Goal: Navigation & Orientation: Find specific page/section

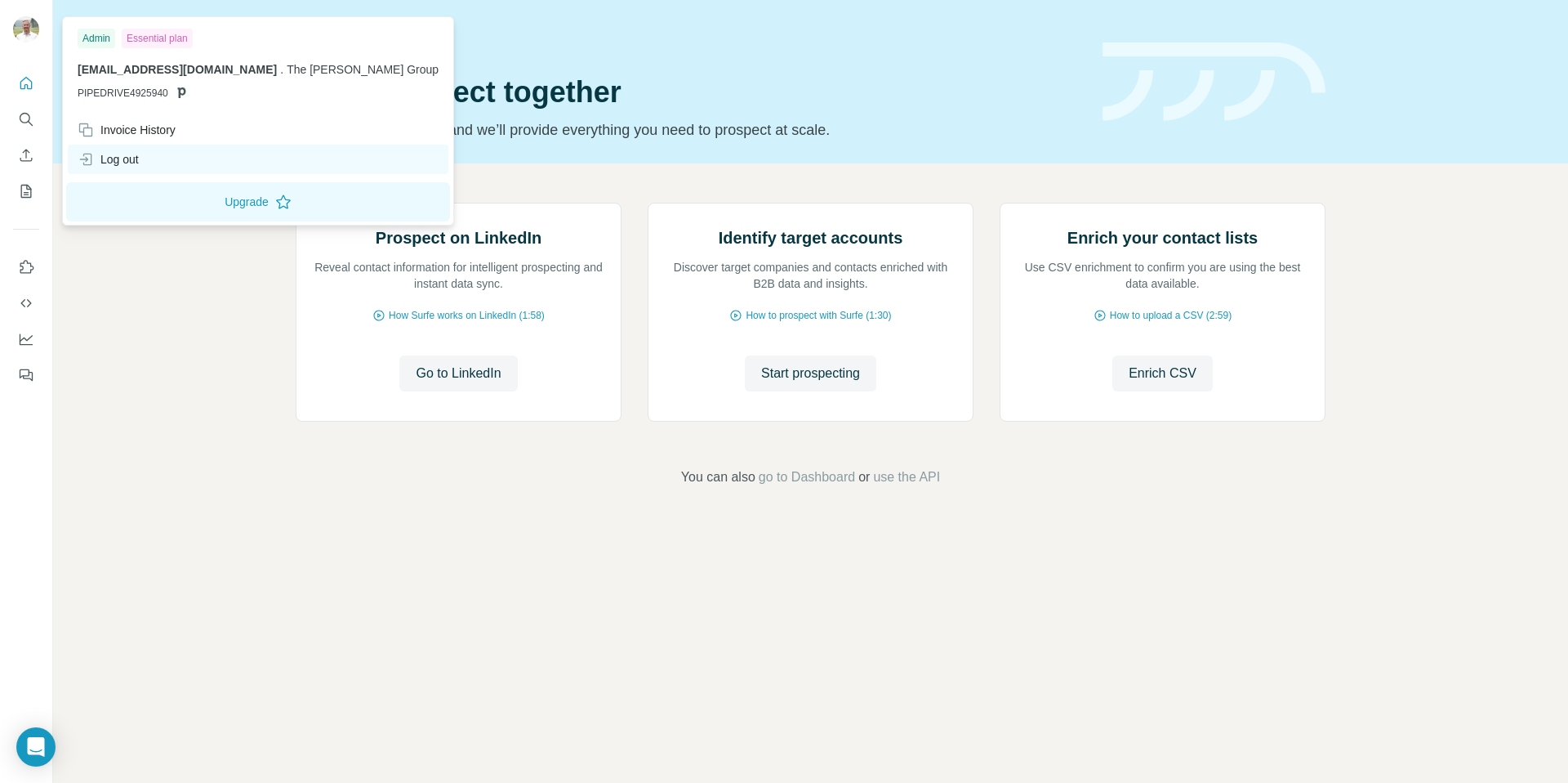
click at [127, 154] on div "Log out" at bounding box center [109, 159] width 61 height 17
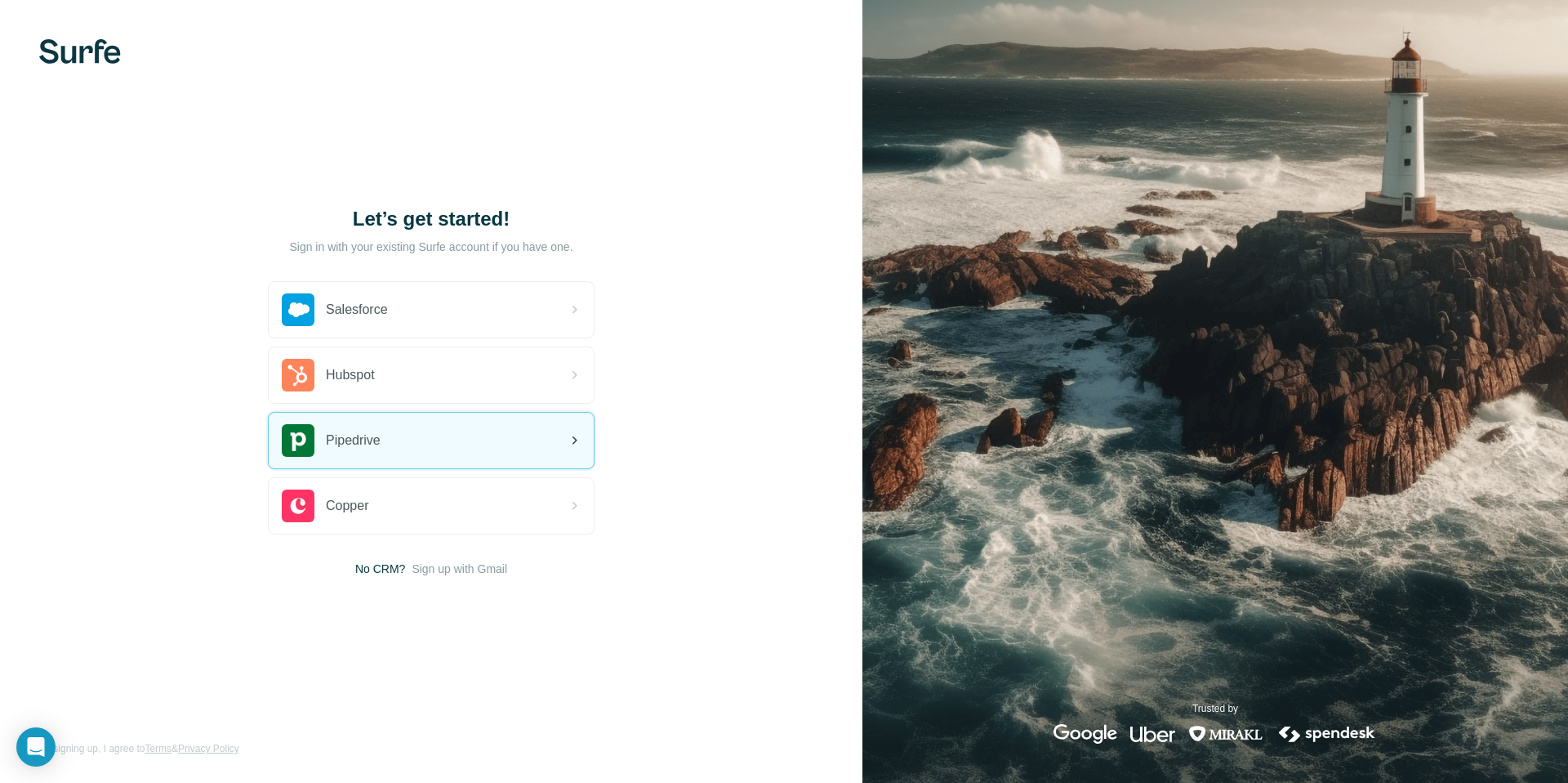
click at [358, 443] on span "Pipedrive" at bounding box center [352, 440] width 54 height 20
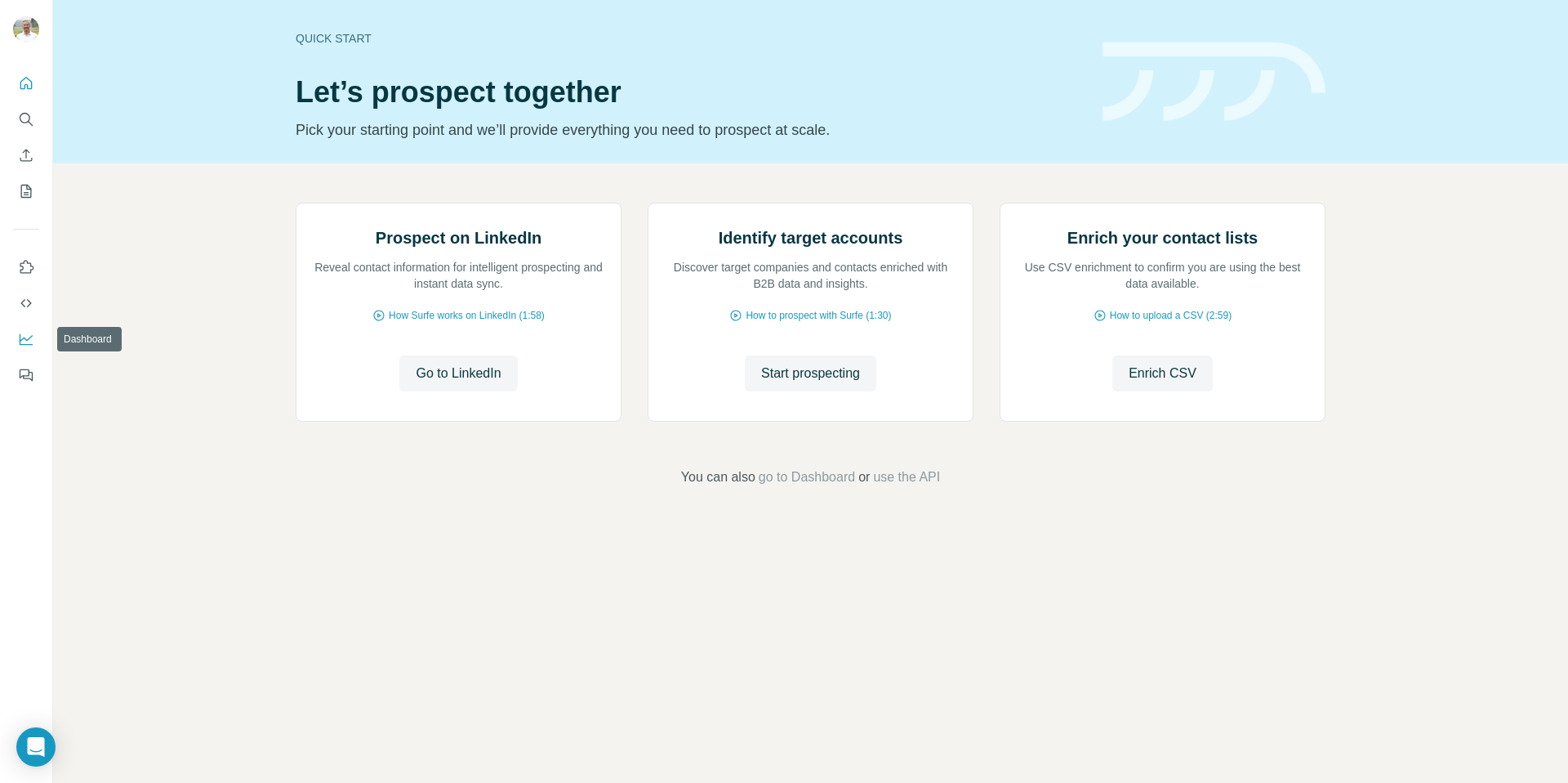
click at [25, 331] on icon "Dashboard" at bounding box center [26, 339] width 17 height 17
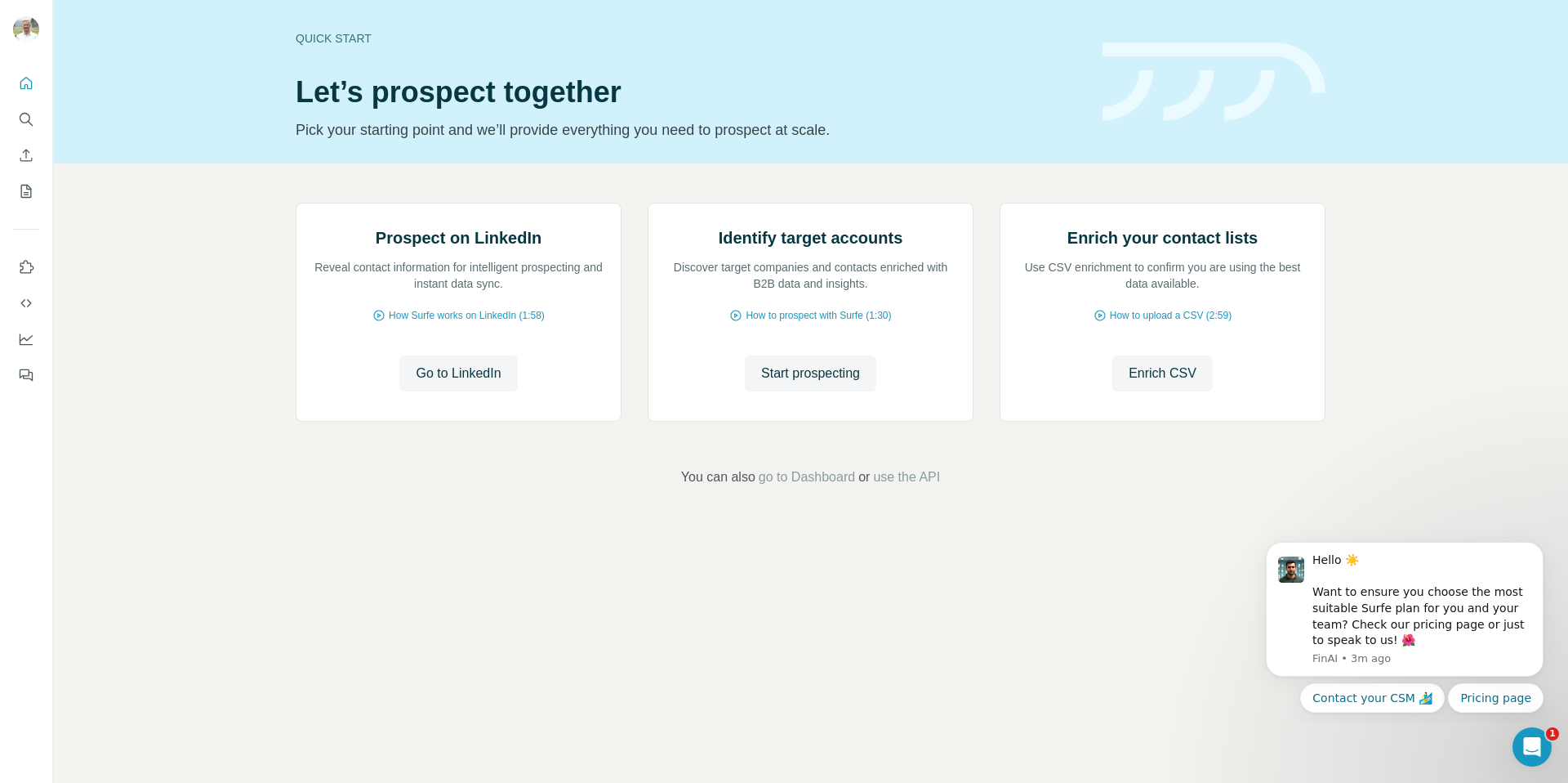
click at [1505, 274] on div "Prospect on LinkedIn Reveal contact information for intelligent prospecting and…" at bounding box center [810, 346] width 1515 height 363
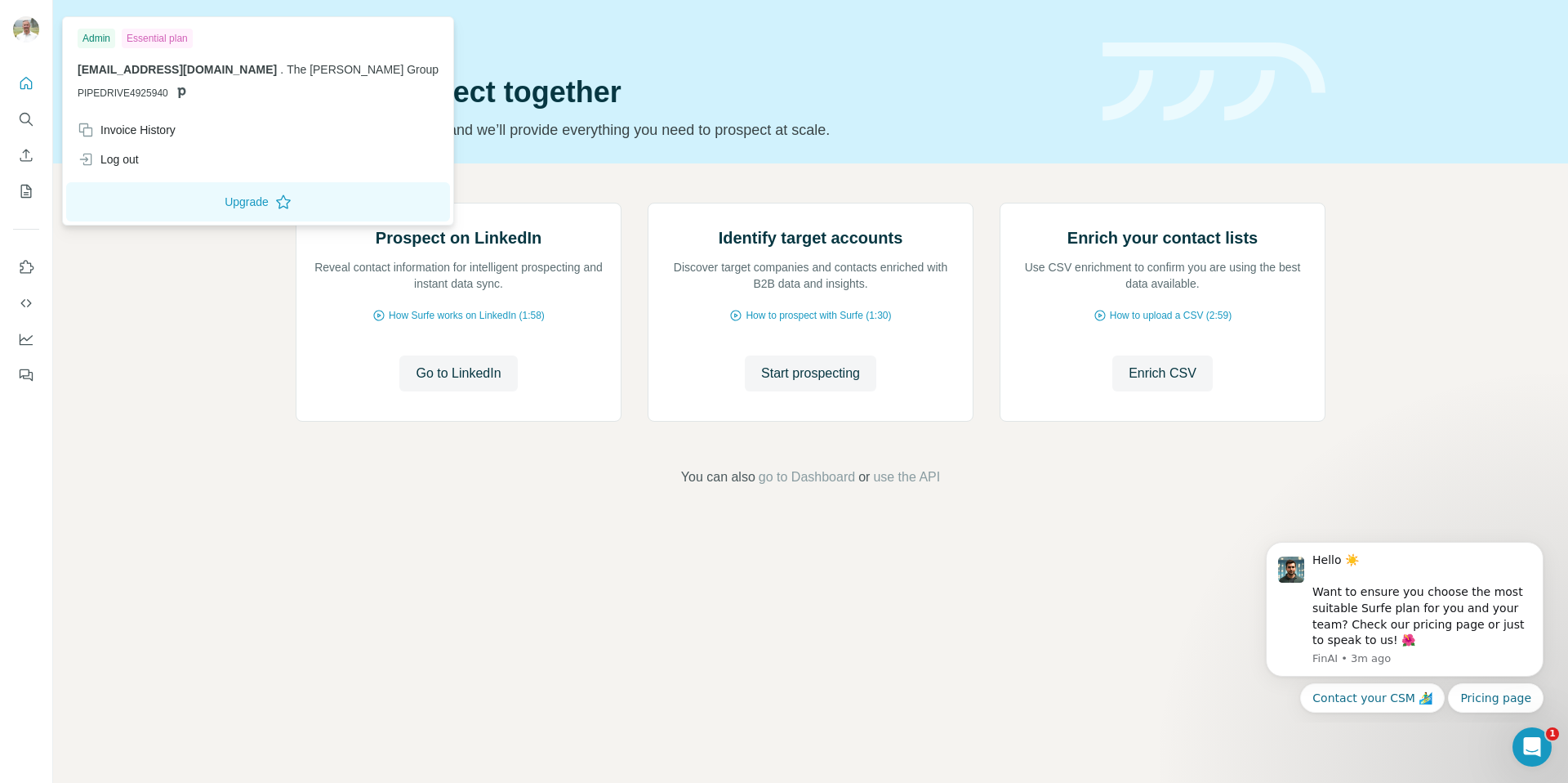
click at [22, 31] on img at bounding box center [26, 30] width 26 height 26
click at [124, 157] on div "Log out" at bounding box center [109, 159] width 61 height 17
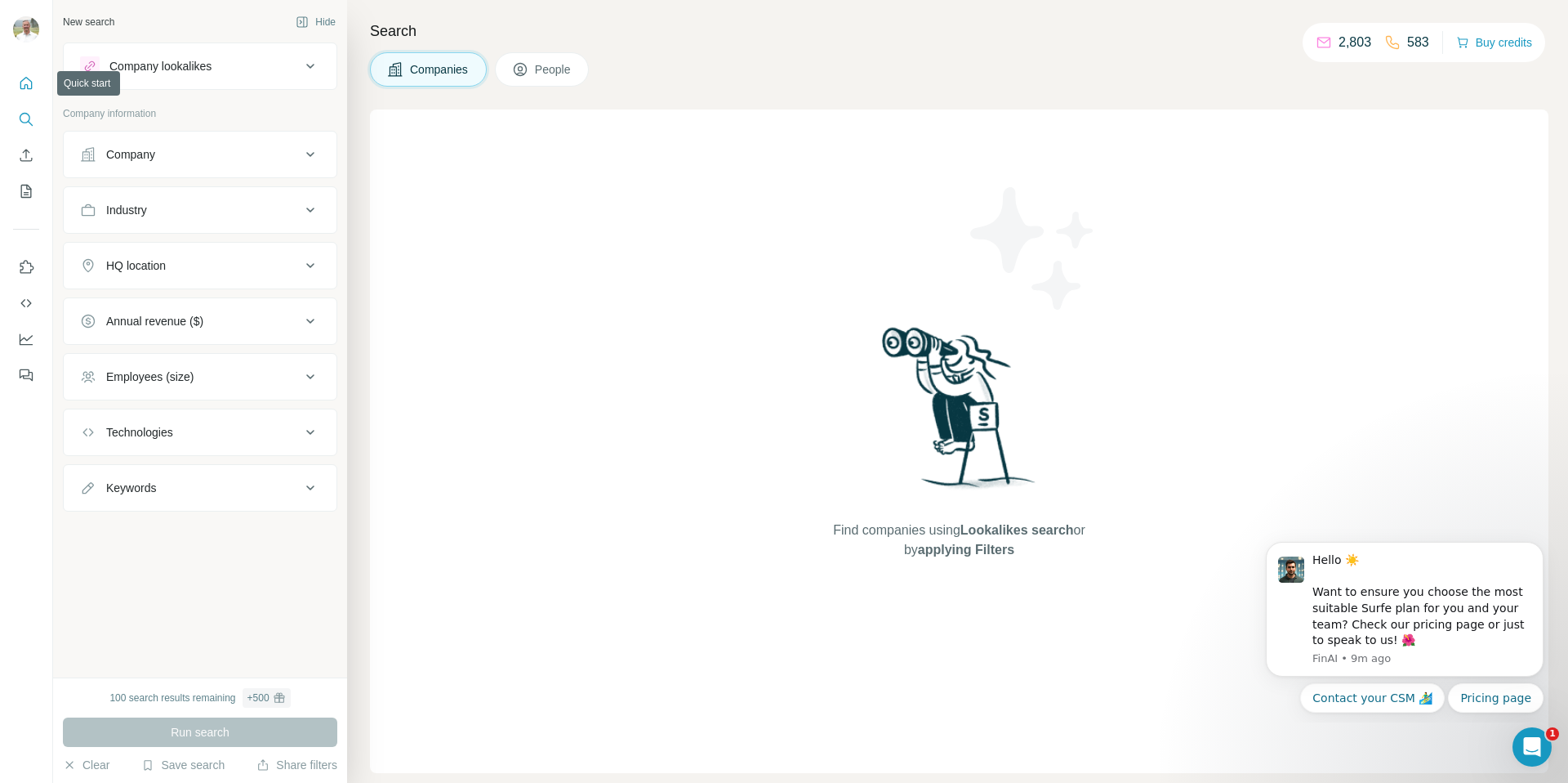
click at [27, 83] on icon "Quick start" at bounding box center [26, 83] width 17 height 17
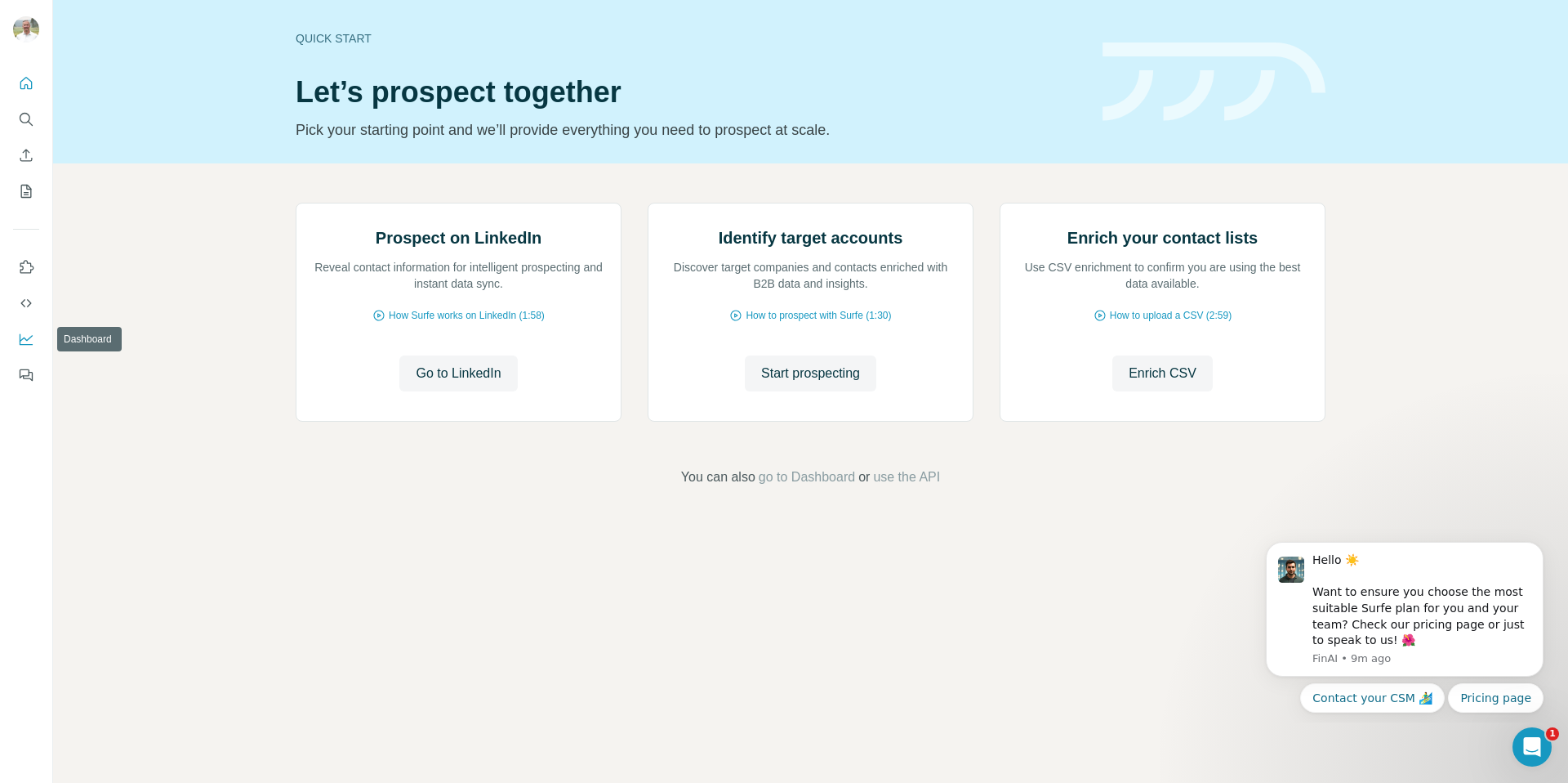
click at [28, 331] on icon "Dashboard" at bounding box center [26, 339] width 17 height 17
